Goal: Task Accomplishment & Management: Complete application form

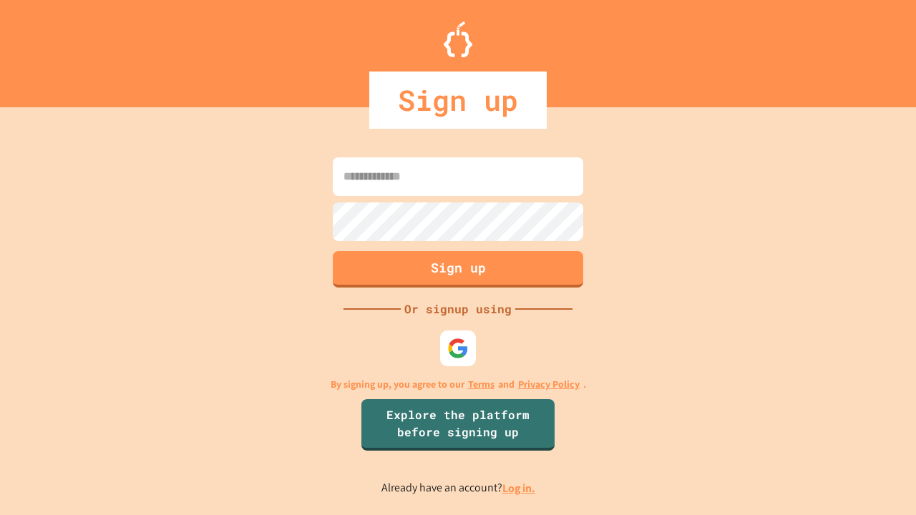
click at [520, 488] on link "Log in." at bounding box center [518, 488] width 33 height 15
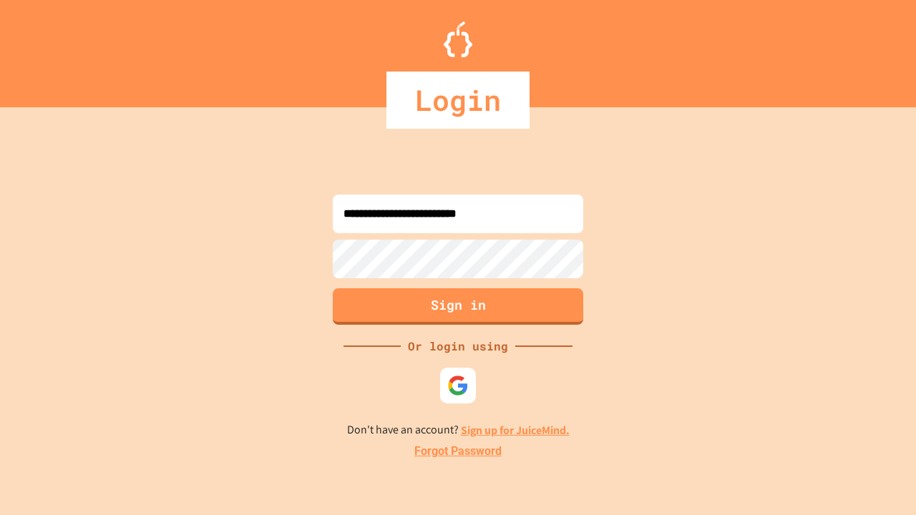
type input "**********"
